Goal: Find specific page/section: Find specific page/section

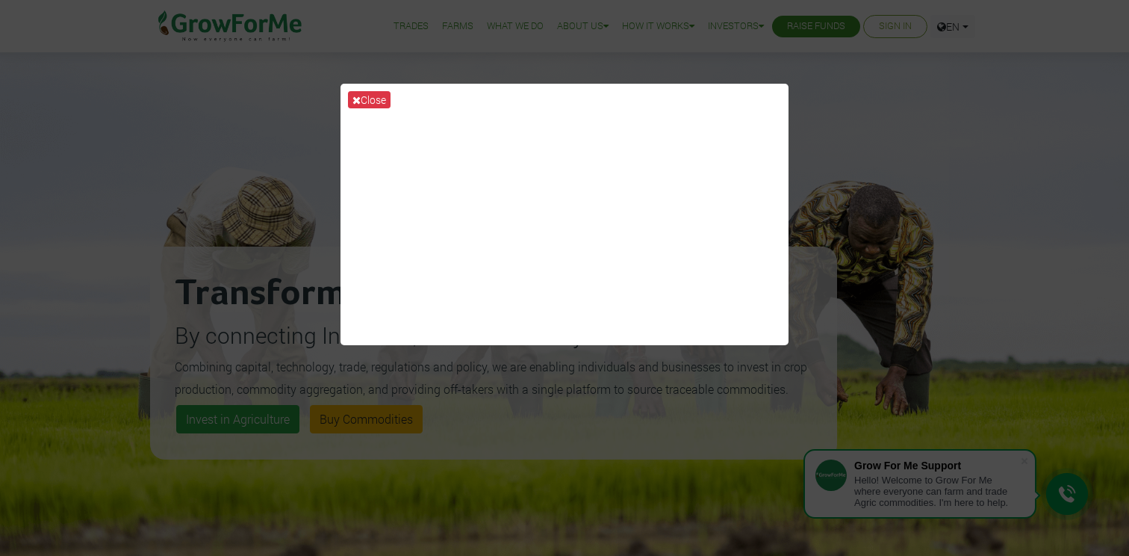
click at [866, 150] on div "Close" at bounding box center [564, 278] width 1129 height 556
click at [932, 182] on div "Close" at bounding box center [564, 278] width 1129 height 556
click at [264, 144] on div "Close" at bounding box center [564, 278] width 1129 height 556
click at [367, 100] on button "Close" at bounding box center [369, 99] width 43 height 17
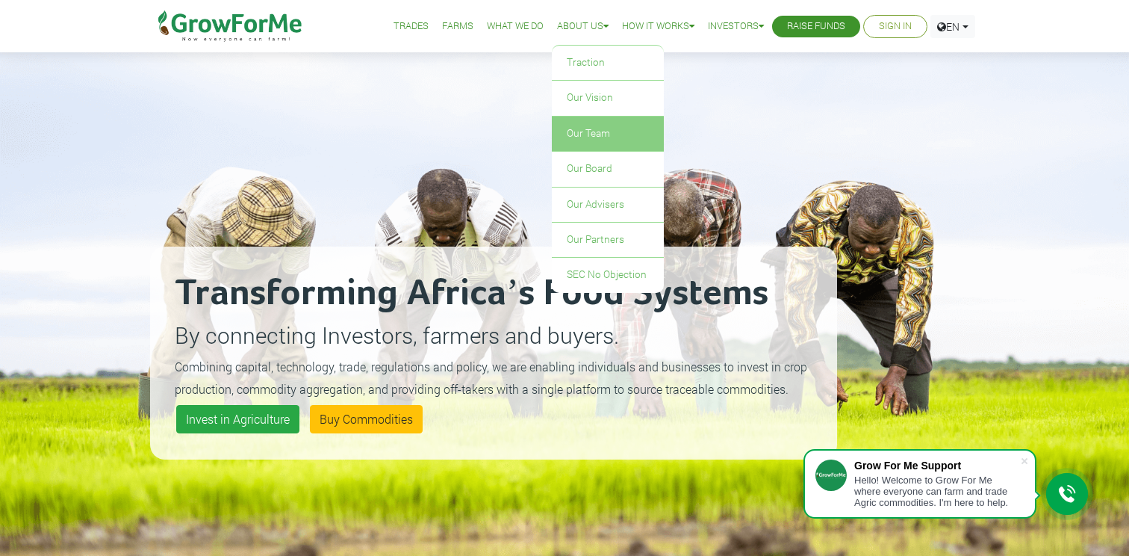
click at [586, 134] on link "Our Team" at bounding box center [608, 134] width 112 height 34
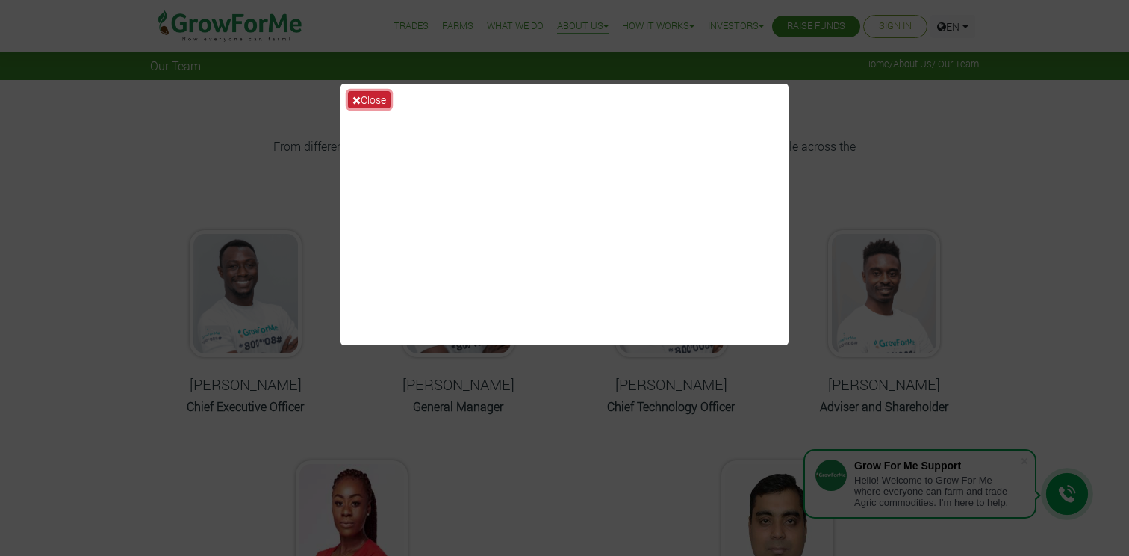
click at [382, 99] on button "Close" at bounding box center [369, 99] width 43 height 17
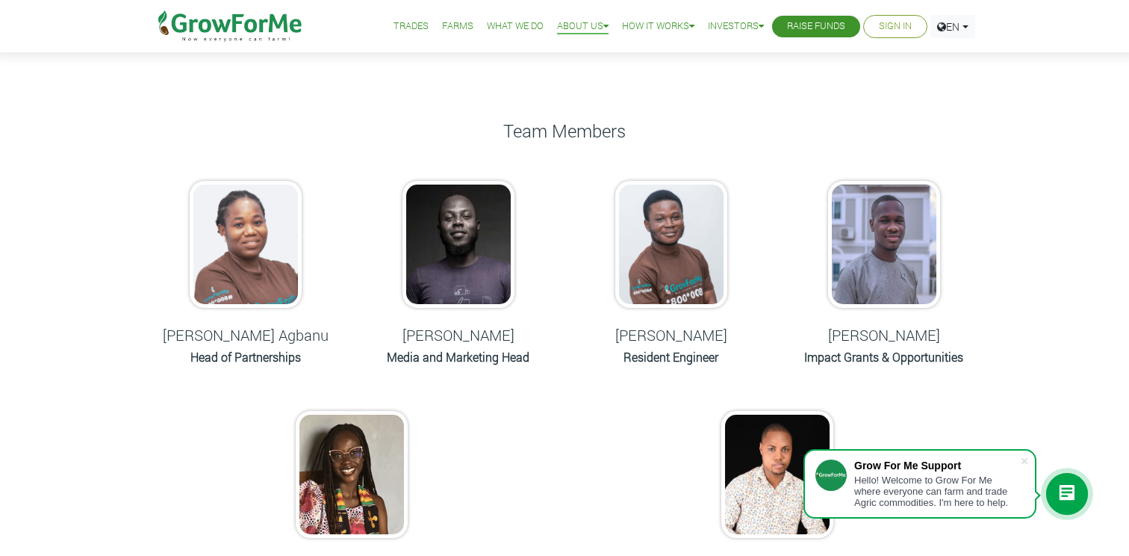
scroll to position [594, 0]
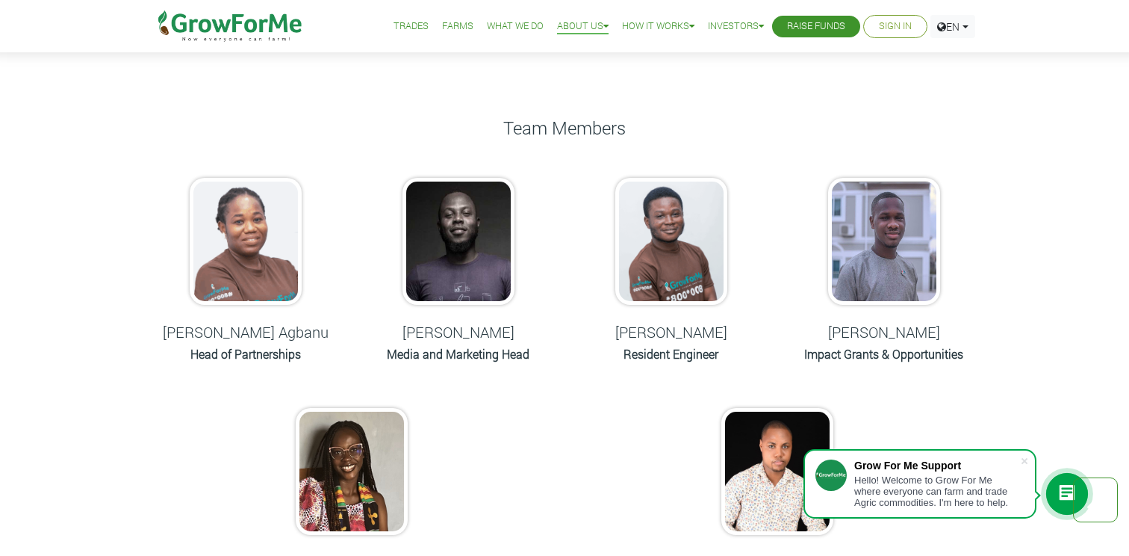
click at [285, 246] on img at bounding box center [246, 241] width 112 height 127
drag, startPoint x: 226, startPoint y: 245, endPoint x: 234, endPoint y: 235, distance: 12.8
click at [226, 245] on img at bounding box center [246, 241] width 112 height 127
drag, startPoint x: 164, startPoint y: 333, endPoint x: 316, endPoint y: 351, distance: 153.4
click at [316, 351] on div "[PERSON_NAME] Agbanu Head of Partnerships" at bounding box center [245, 272] width 190 height 219
